Goal: Transaction & Acquisition: Purchase product/service

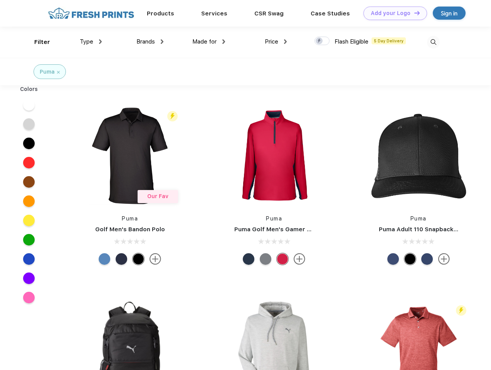
click at [393, 13] on link "Add your Logo Design Tool" at bounding box center [396, 13] width 64 height 13
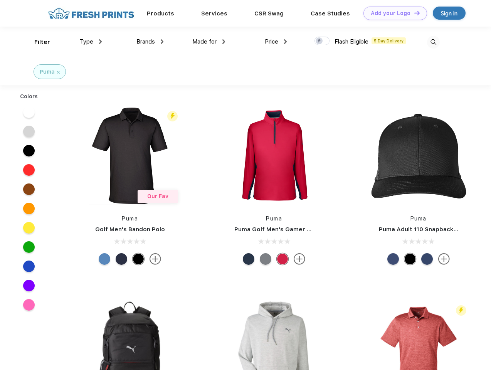
click at [0, 0] on div "Design Tool" at bounding box center [0, 0] width 0 height 0
click at [414, 13] on link "Add your Logo Design Tool" at bounding box center [396, 13] width 64 height 13
click at [37, 42] on div "Filter" at bounding box center [42, 42] width 16 height 9
click at [91, 42] on span "Type" at bounding box center [86, 41] width 13 height 7
click at [150, 42] on span "Brands" at bounding box center [146, 41] width 19 height 7
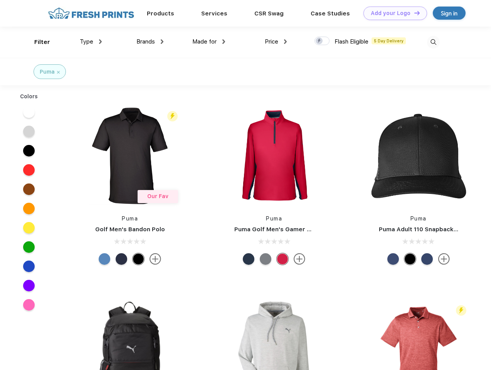
click at [209, 42] on span "Made for" at bounding box center [204, 41] width 24 height 7
click at [276, 42] on span "Price" at bounding box center [271, 41] width 13 height 7
click at [322, 41] on div at bounding box center [322, 41] width 15 height 8
click at [320, 41] on input "checkbox" at bounding box center [317, 38] width 5 height 5
click at [433, 42] on img at bounding box center [433, 42] width 13 height 13
